Goal: Information Seeking & Learning: Learn about a topic

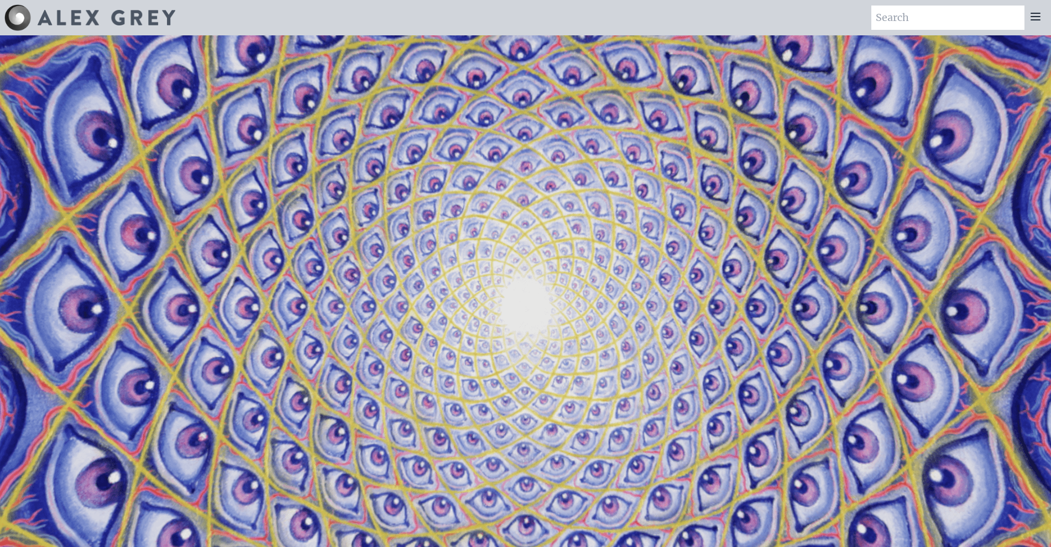
drag, startPoint x: 71, startPoint y: 76, endPoint x: 81, endPoint y: 109, distance: 35.2
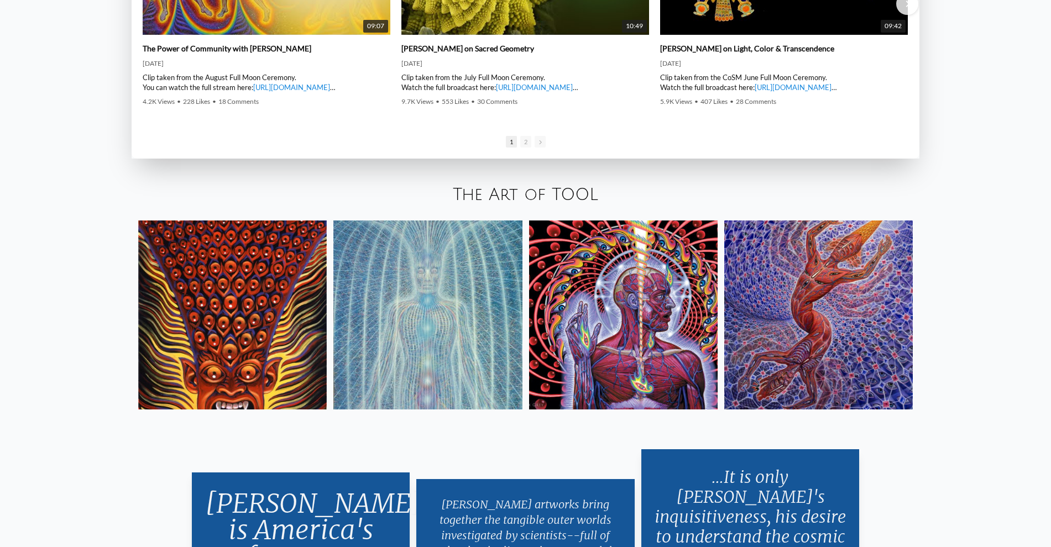
scroll to position [2133, 0]
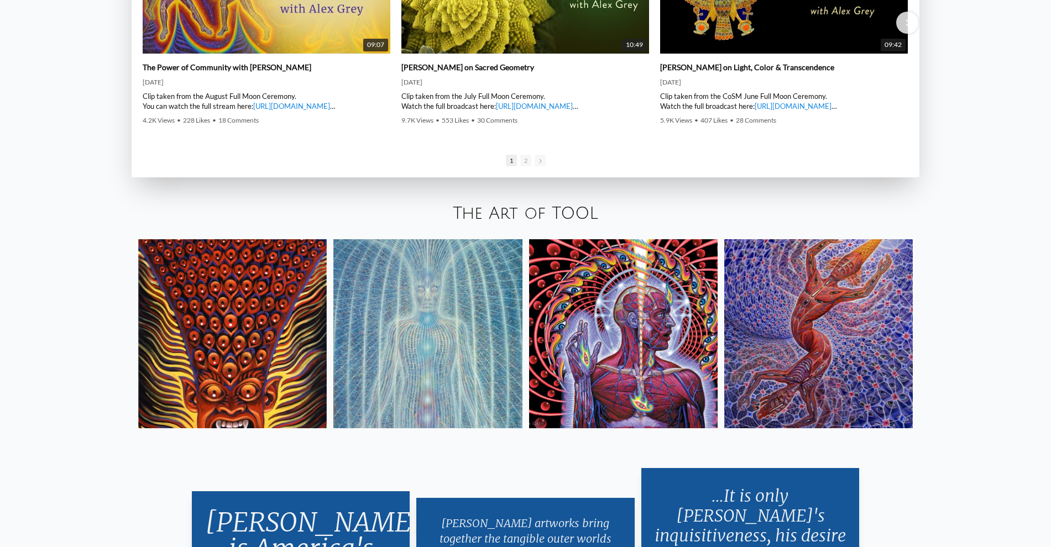
click at [222, 311] on img at bounding box center [232, 333] width 189 height 189
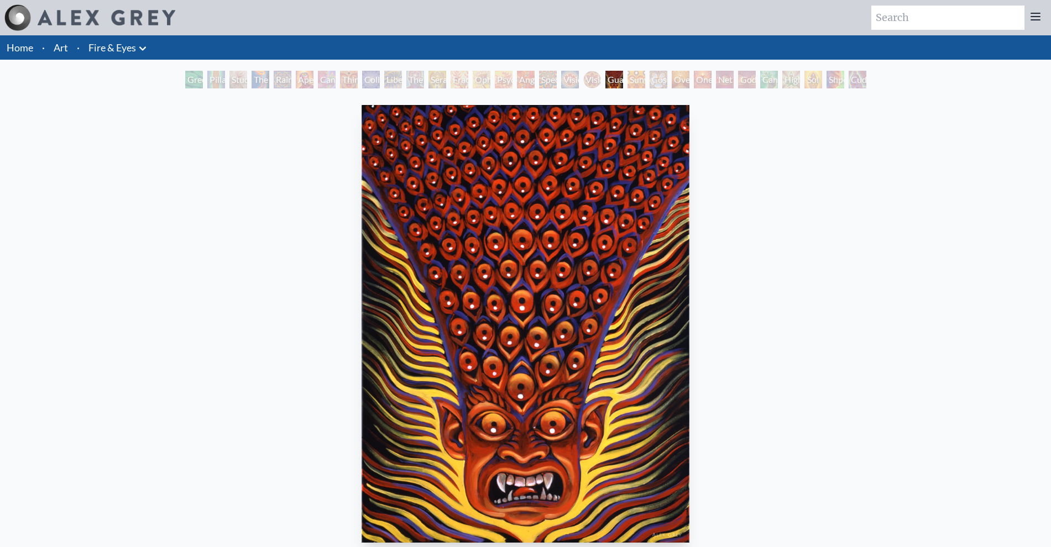
click at [220, 71] on div "Pillar of Awareness" at bounding box center [216, 80] width 18 height 18
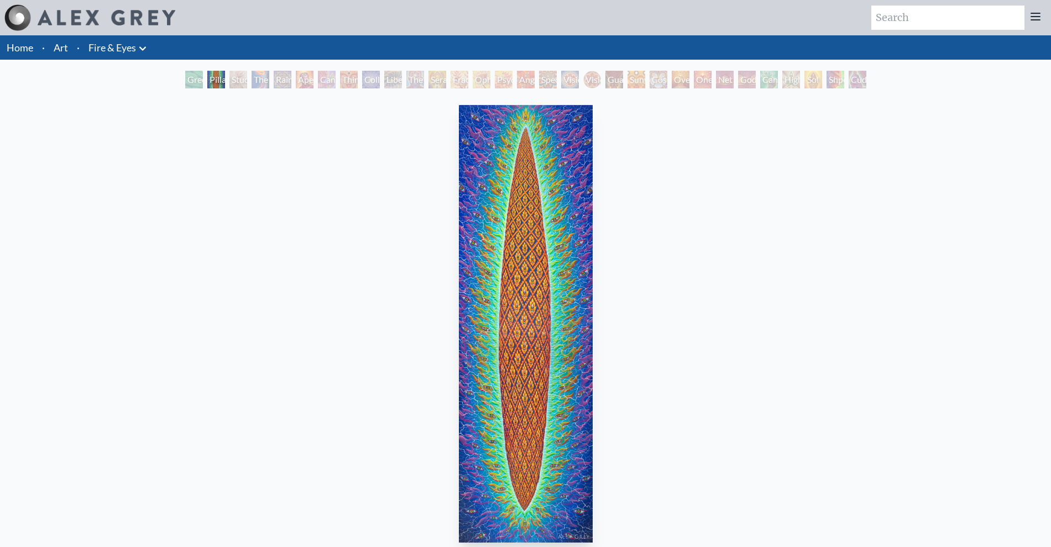
click at [559, 237] on img "2 / 31" at bounding box center [526, 324] width 134 height 438
click at [519, 254] on img "2 / 31" at bounding box center [526, 324] width 134 height 438
click at [380, 70] on div "Home · Art · Fire & Eyes Anatomical Drawings" at bounding box center [525, 360] width 1051 height 650
click at [397, 81] on div "Liberation Through Seeing" at bounding box center [393, 80] width 18 height 18
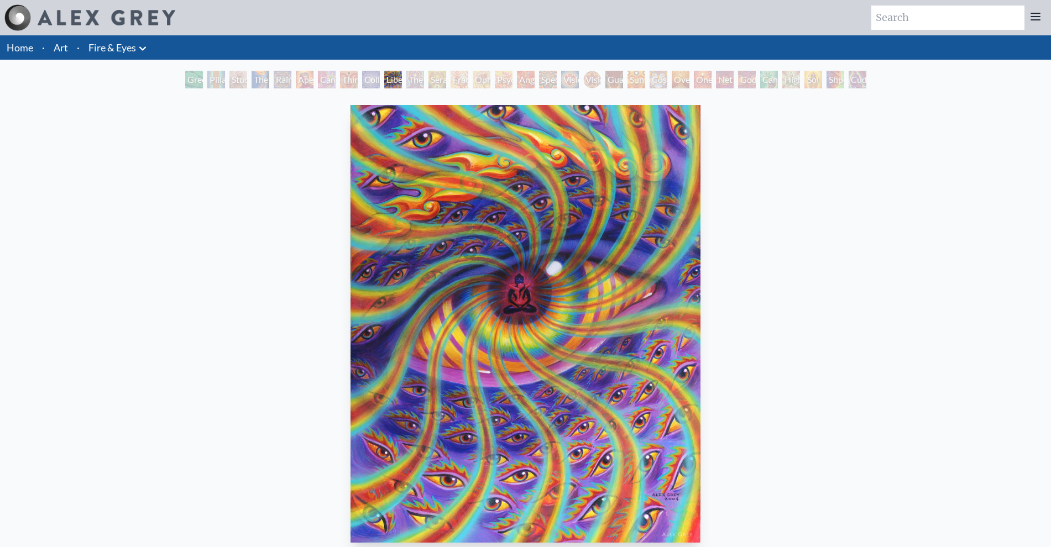
click at [11, 39] on li "Home" at bounding box center [19, 47] width 38 height 24
click at [85, 14] on img at bounding box center [107, 17] width 138 height 15
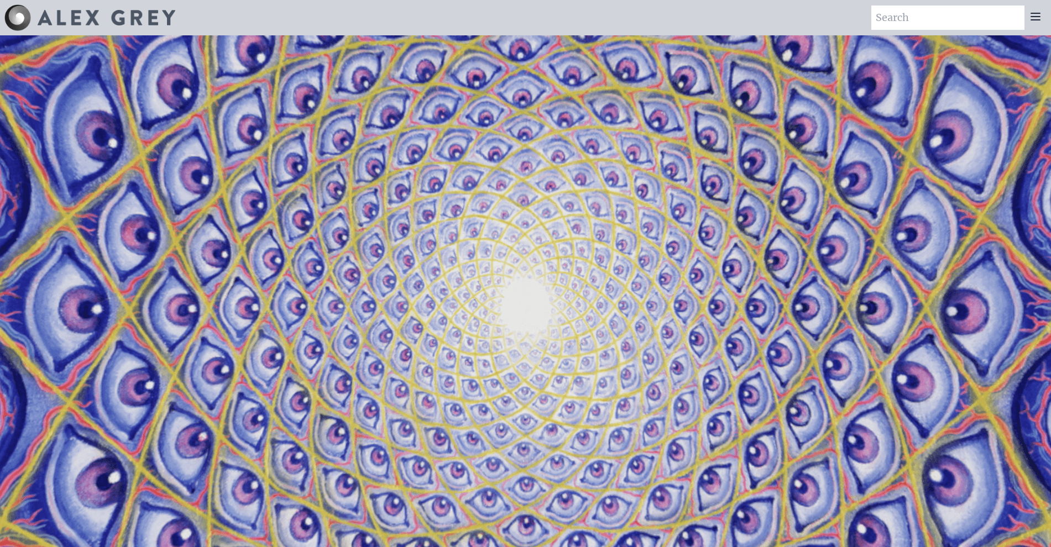
click at [112, 15] on img at bounding box center [107, 17] width 138 height 15
click at [1028, 18] on div at bounding box center [1035, 18] width 22 height 24
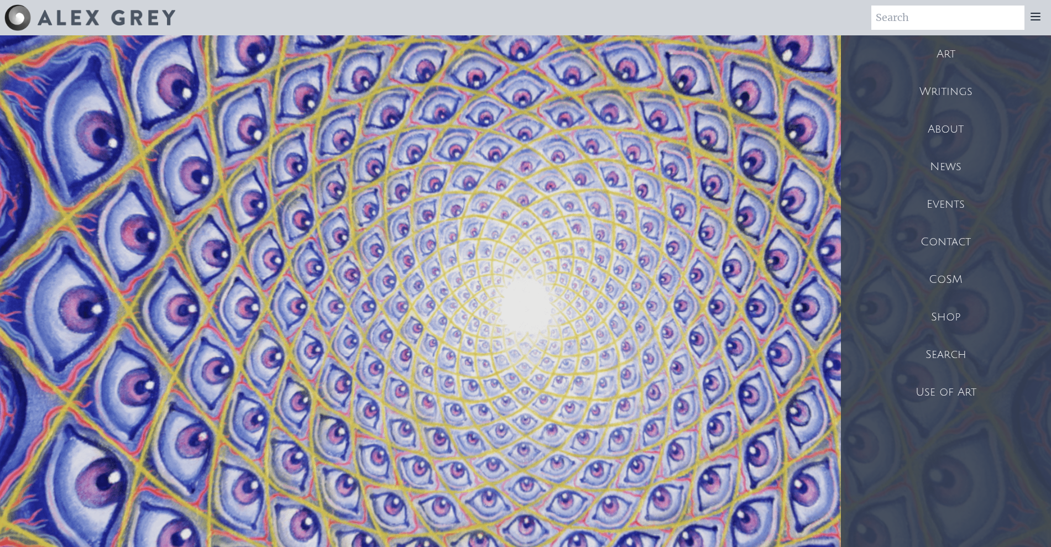
click at [942, 62] on div "Art" at bounding box center [946, 54] width 210 height 38
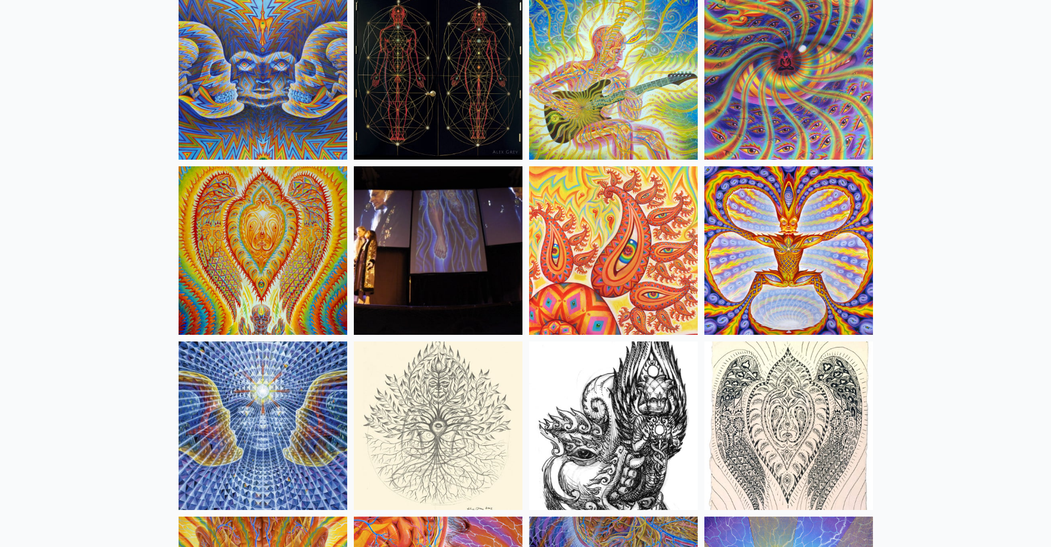
scroll to position [5860, 0]
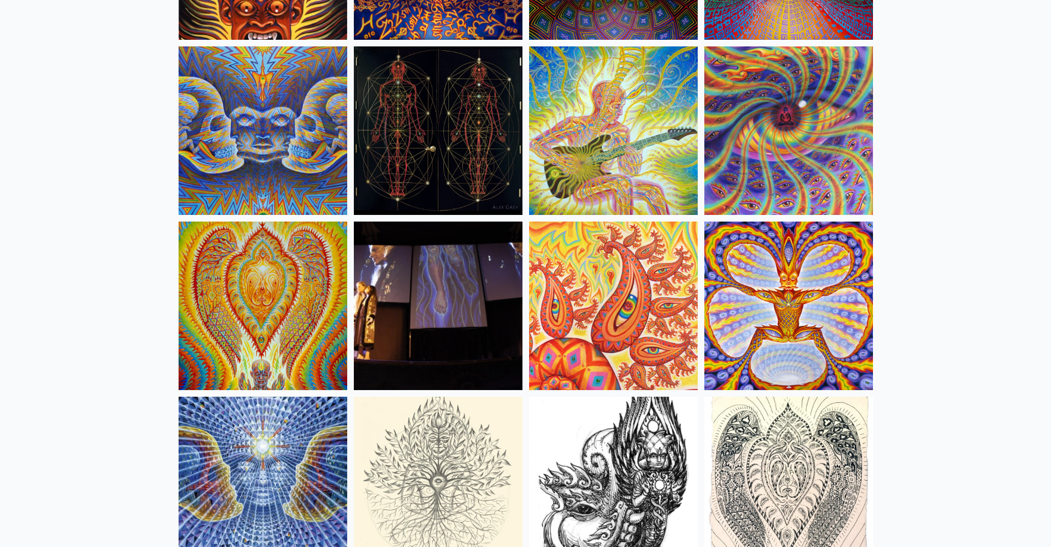
click at [653, 150] on img at bounding box center [613, 130] width 169 height 169
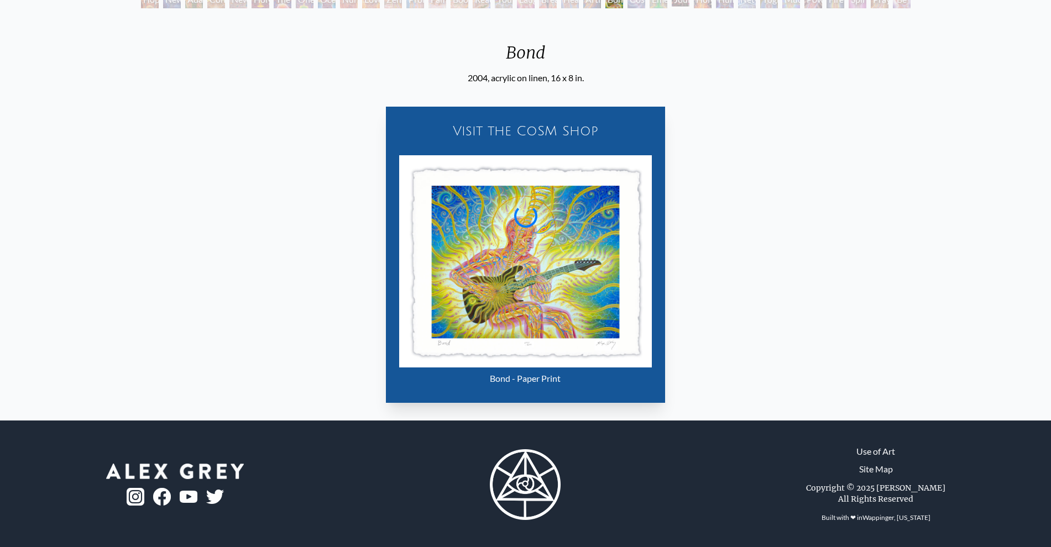
scroll to position [82, 0]
